Goal: Find contact information: Find contact information

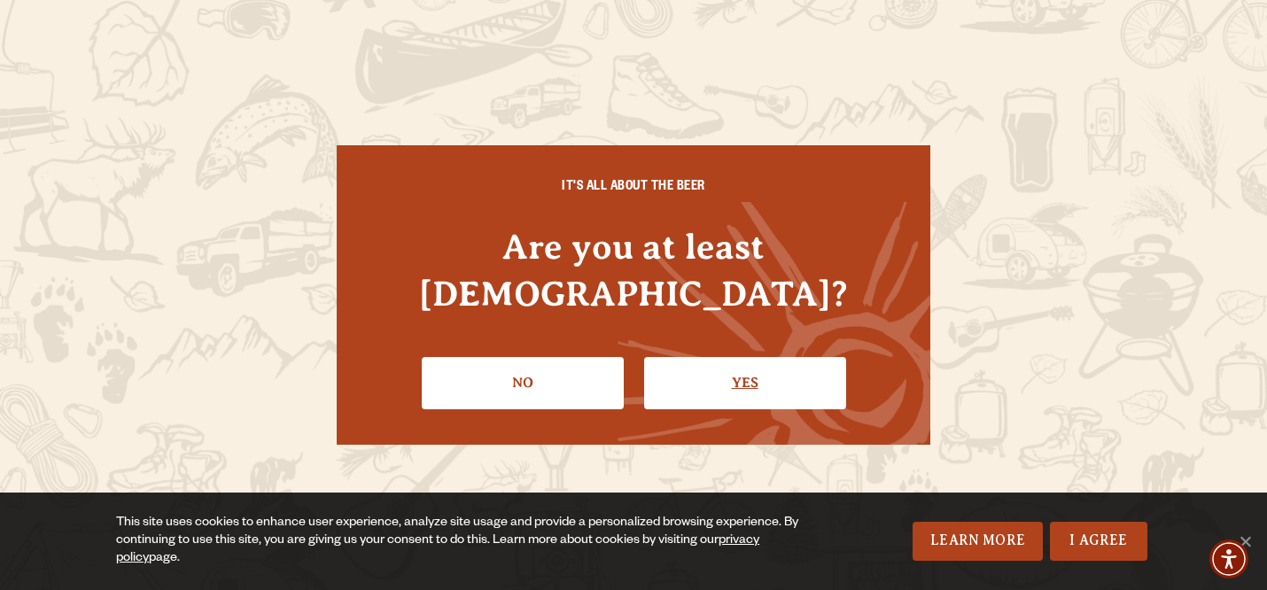
click at [695, 364] on link "Yes" at bounding box center [745, 382] width 202 height 51
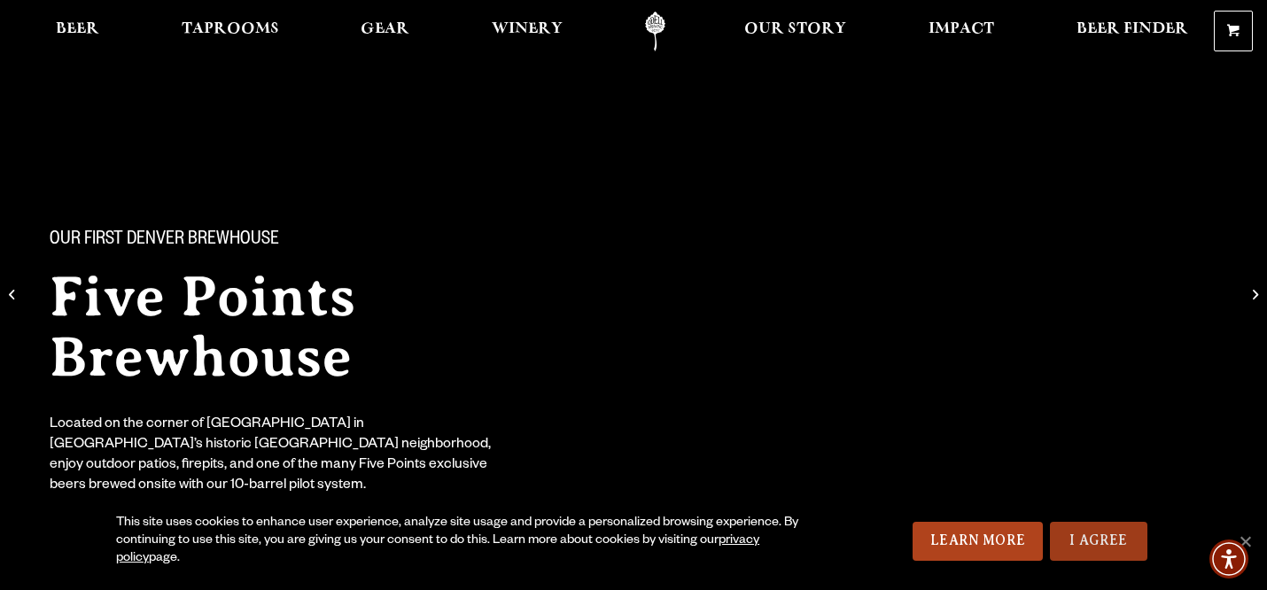
click at [1094, 532] on link "I Agree" at bounding box center [1098, 541] width 97 height 39
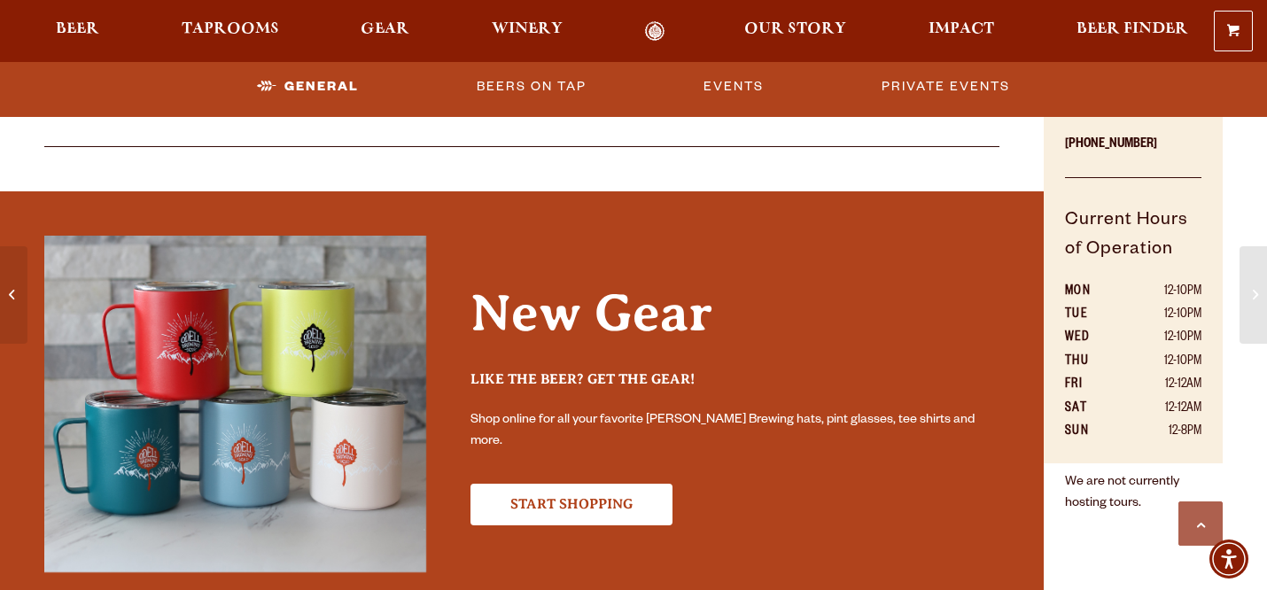
scroll to position [1007, 0]
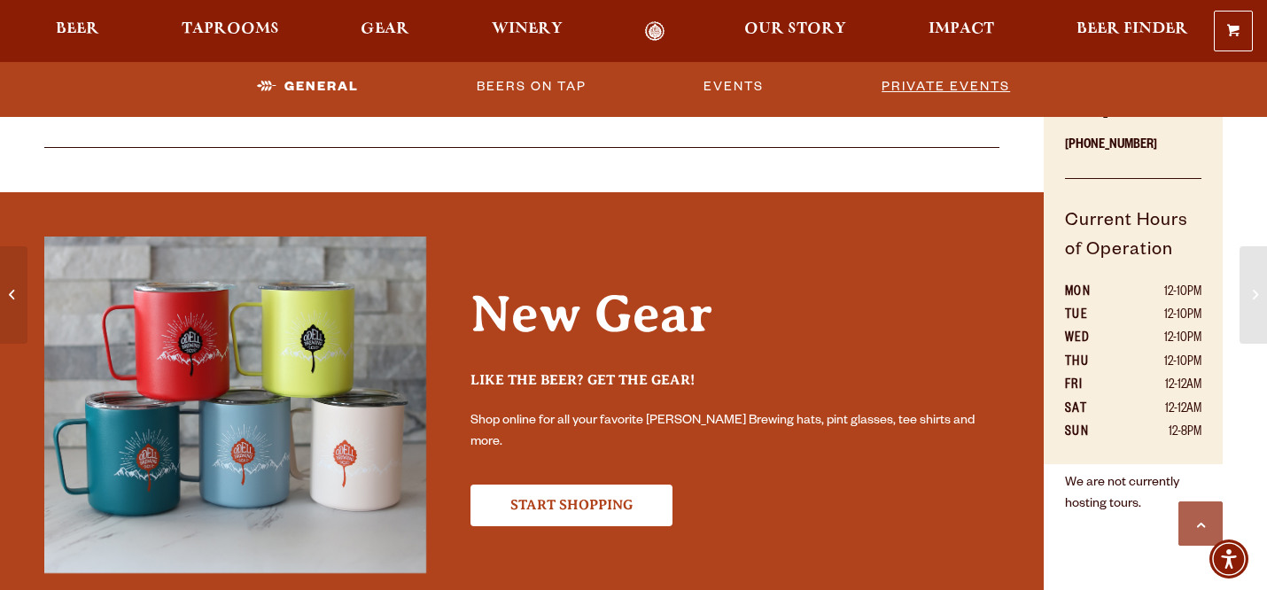
click at [892, 96] on link "Private Events" at bounding box center [945, 86] width 143 height 41
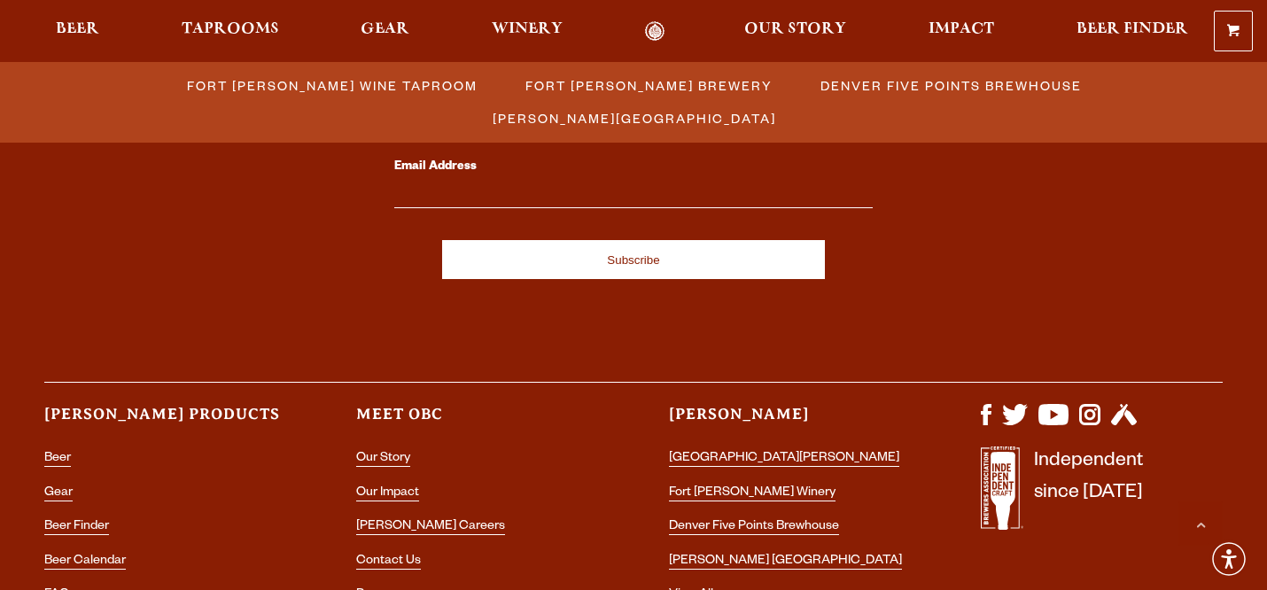
scroll to position [5319, 0]
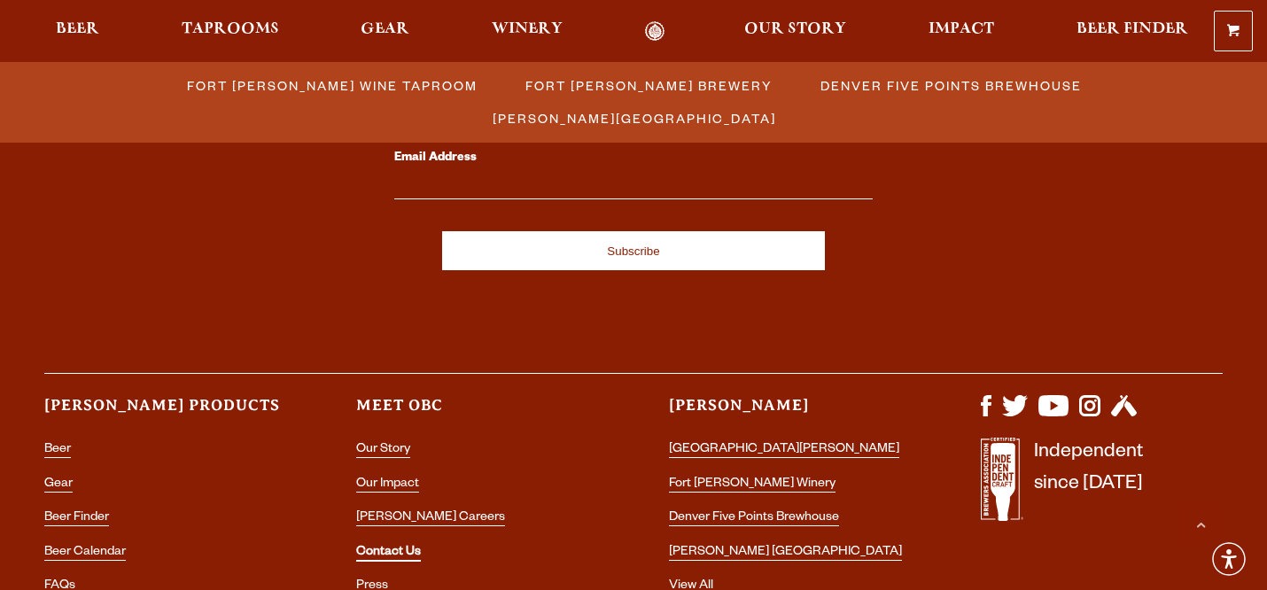
click at [415, 546] on link "Contact Us" at bounding box center [388, 554] width 65 height 16
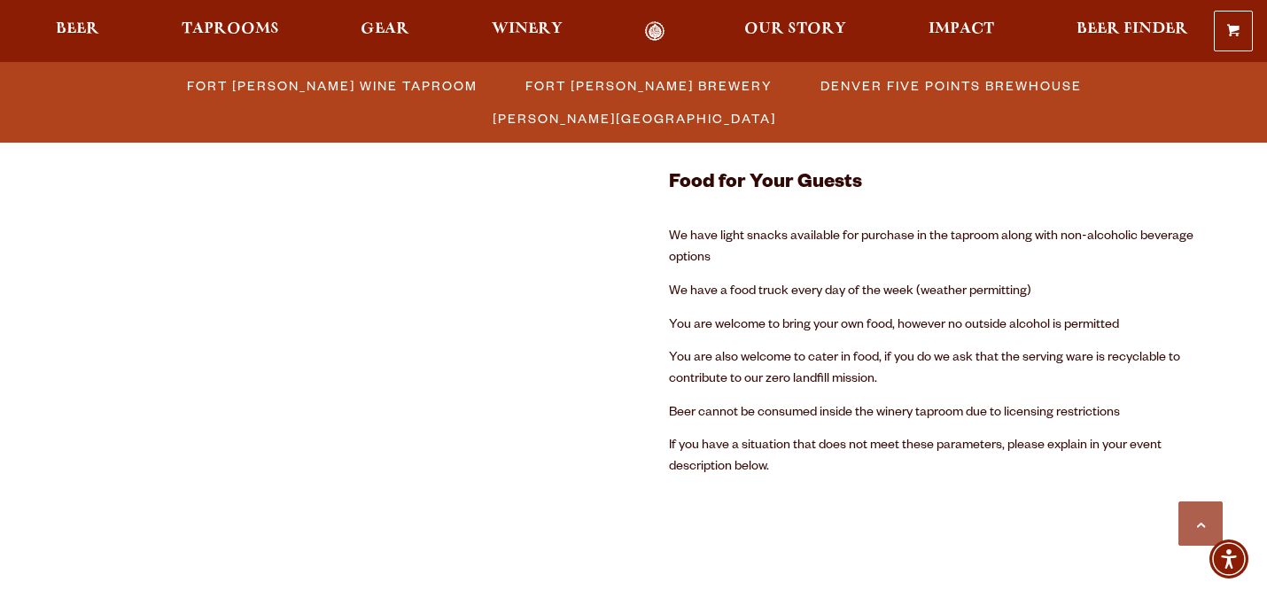
scroll to position [3688, 0]
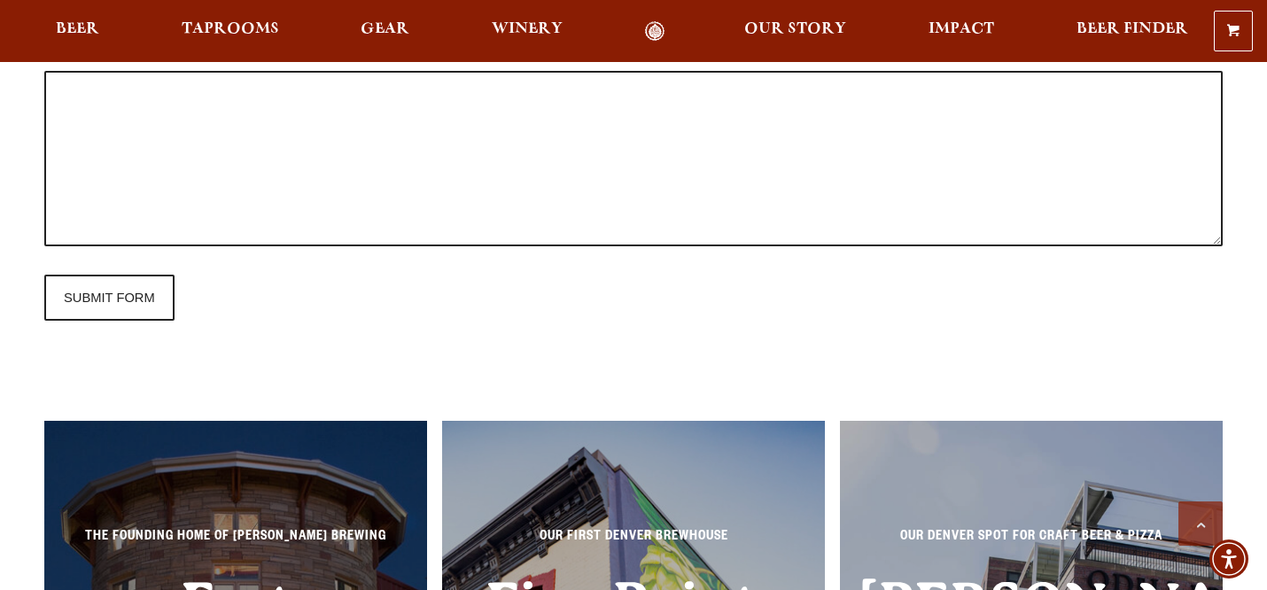
scroll to position [1860, 0]
